Goal: Information Seeking & Learning: Learn about a topic

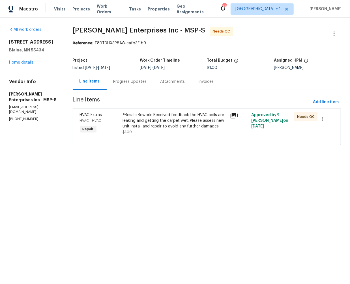
click at [129, 83] on div "Progress Updates" at bounding box center [129, 82] width 33 height 6
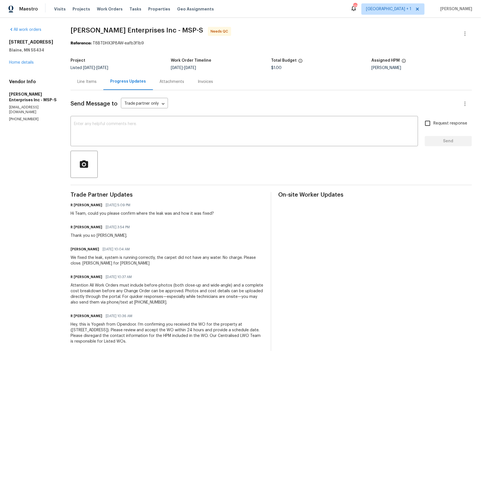
click at [80, 80] on div "Line Items" at bounding box center [86, 82] width 19 height 6
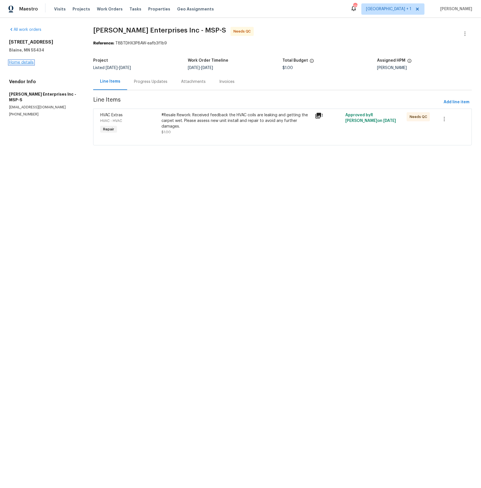
click at [31, 63] on link "Home details" at bounding box center [21, 63] width 25 height 4
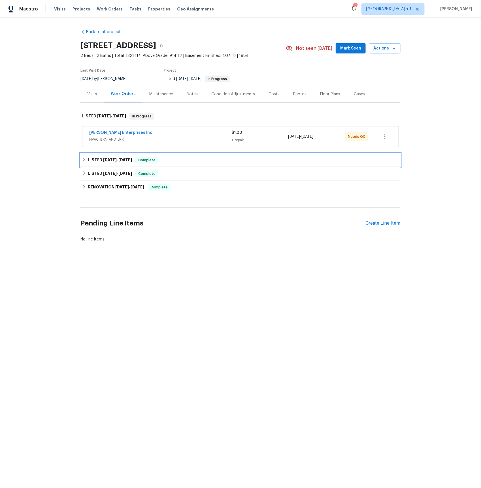
click at [113, 160] on span "[DATE]" at bounding box center [110, 160] width 14 height 4
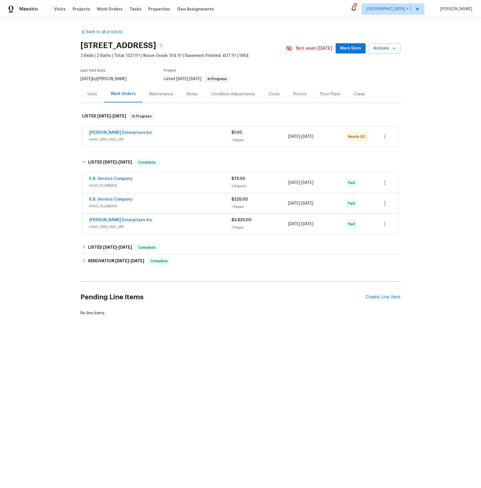
click at [104, 227] on span "HVAC, BRN_AND_LRR" at bounding box center [160, 227] width 142 height 6
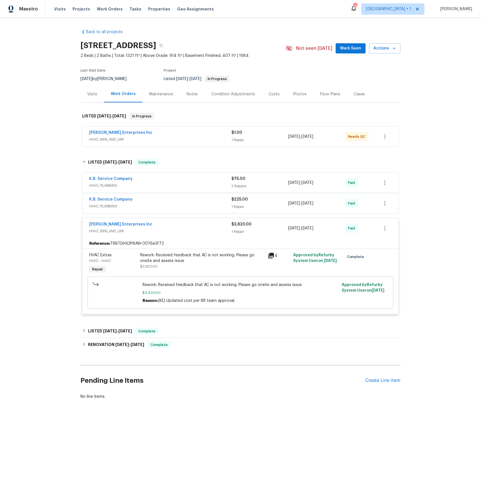
click at [271, 256] on icon at bounding box center [271, 256] width 6 height 6
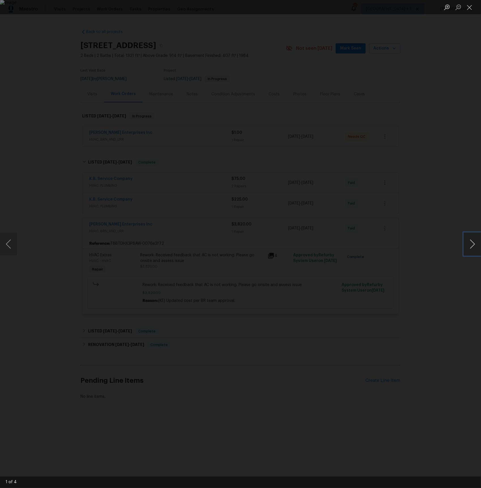
click at [350, 248] on button "Next image" at bounding box center [472, 244] width 17 height 23
click at [350, 247] on button "Next image" at bounding box center [472, 244] width 17 height 23
click at [48, 162] on div "Lightbox" at bounding box center [240, 244] width 481 height 488
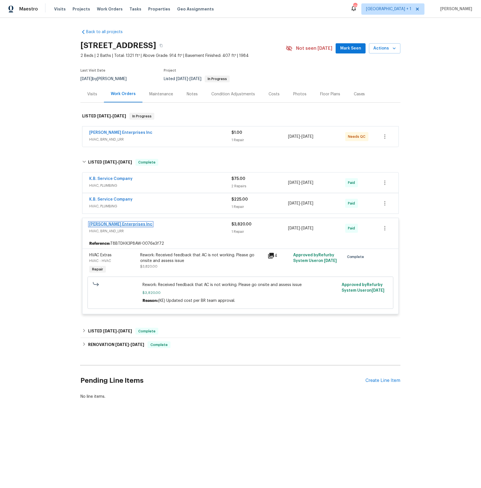
click at [106, 225] on link "[PERSON_NAME] Enterprises Inc" at bounding box center [120, 224] width 63 height 4
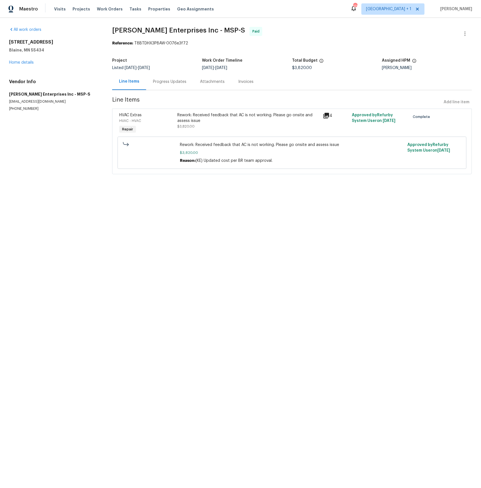
drag, startPoint x: 173, startPoint y: 80, endPoint x: 178, endPoint y: 87, distance: 8.1
click at [173, 80] on div "Progress Updates" at bounding box center [169, 82] width 33 height 6
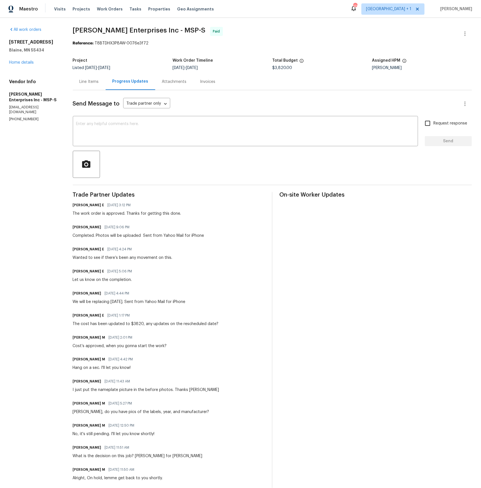
click at [87, 82] on div "Line Items" at bounding box center [89, 82] width 19 height 6
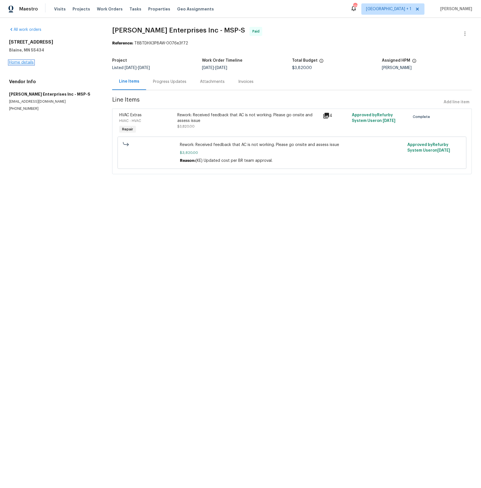
click at [23, 63] on link "Home details" at bounding box center [21, 63] width 25 height 4
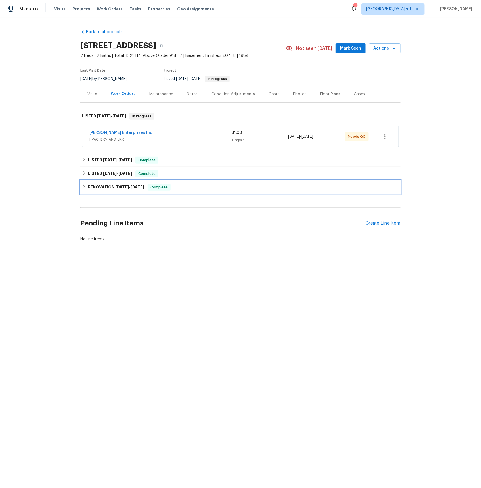
click at [115, 186] on span "[DATE]" at bounding box center [122, 187] width 14 height 4
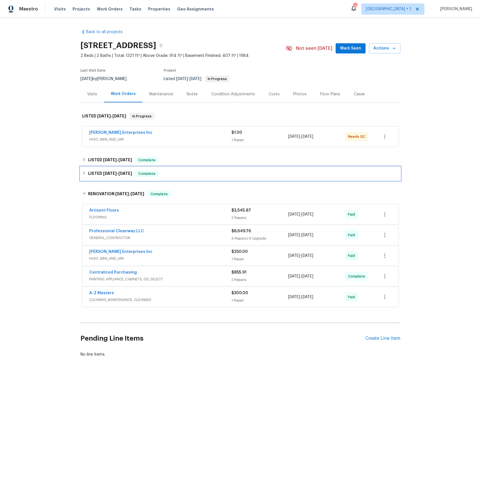
click at [109, 173] on span "[DATE]" at bounding box center [110, 173] width 14 height 4
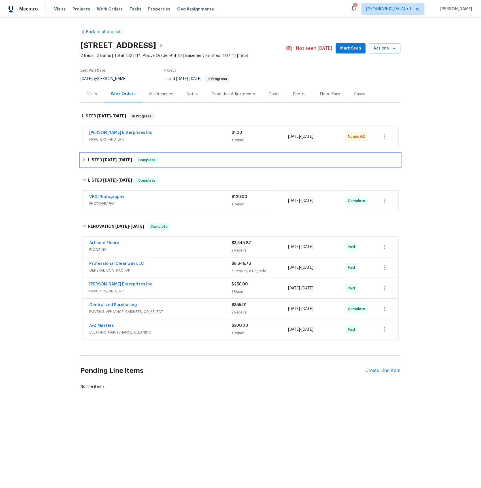
click at [107, 160] on span "[DATE]" at bounding box center [110, 160] width 14 height 4
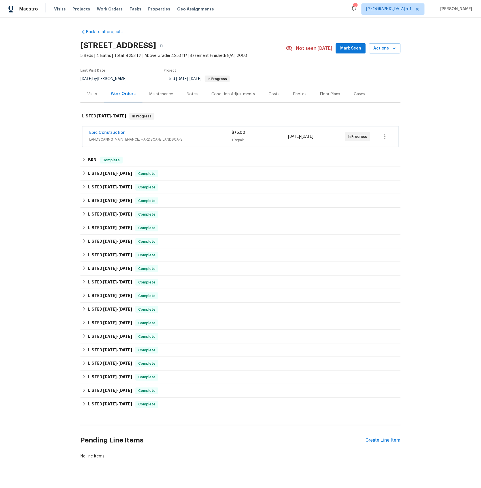
click at [99, 137] on span "LANDSCAPING_MAINTENANCE, HARDSCAPE_LANDSCAPE" at bounding box center [160, 140] width 142 height 6
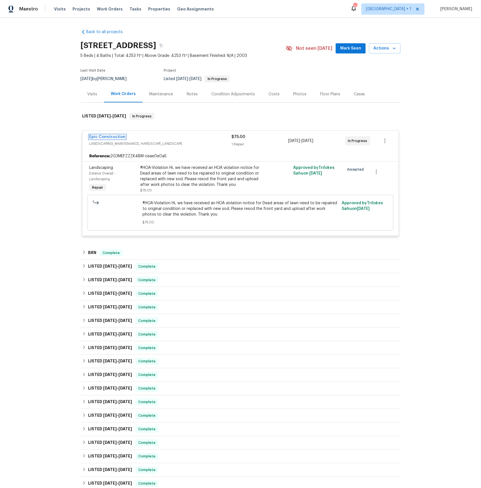
drag, startPoint x: 104, startPoint y: 136, endPoint x: 108, endPoint y: 136, distance: 4.5
click at [104, 136] on link "Epic Construction" at bounding box center [107, 137] width 36 height 4
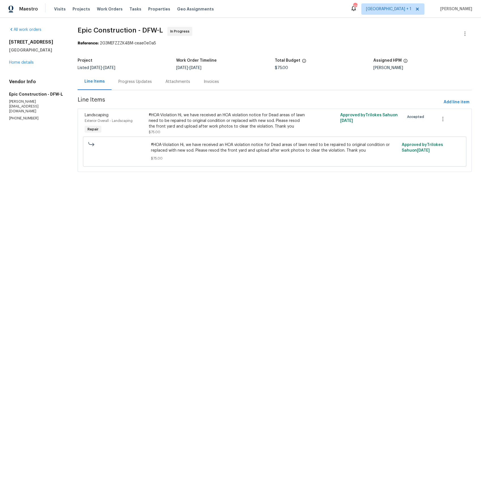
click at [136, 83] on div "Progress Updates" at bounding box center [134, 82] width 33 height 6
